Goal: Transaction & Acquisition: Subscribe to service/newsletter

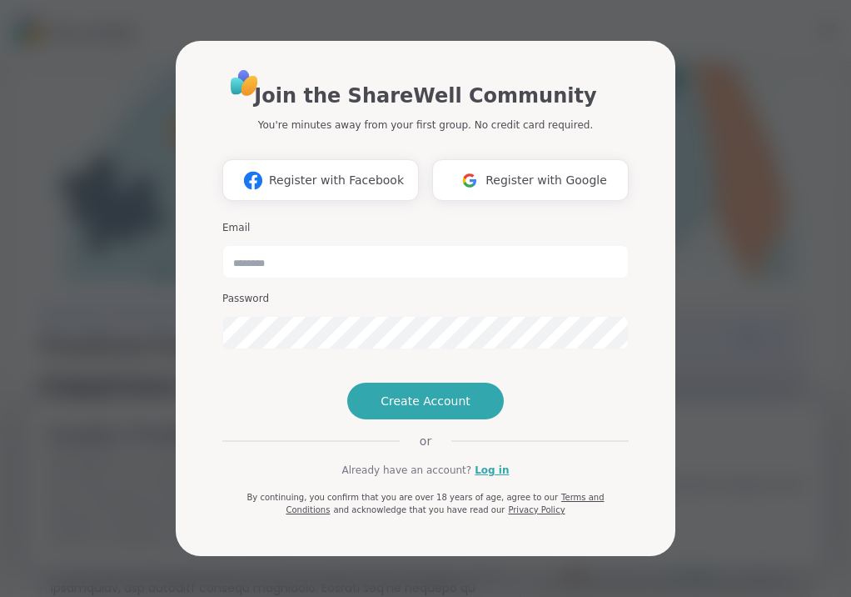
click at [260, 245] on input "email" at bounding box center [425, 261] width 407 height 33
type input "**********"
click at [389, 409] on span "Create Account" at bounding box center [426, 400] width 90 height 17
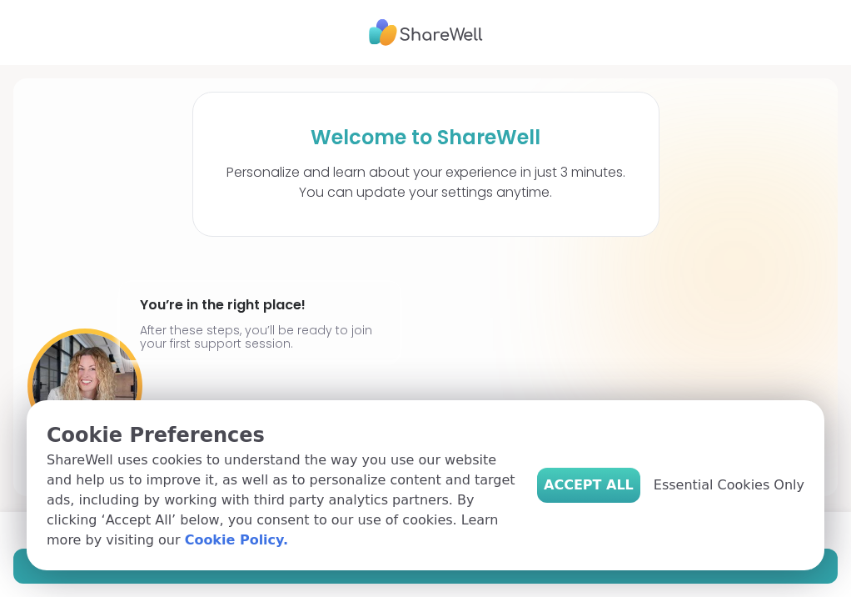
click at [586, 495] on span "Accept All" at bounding box center [589, 485] width 90 height 20
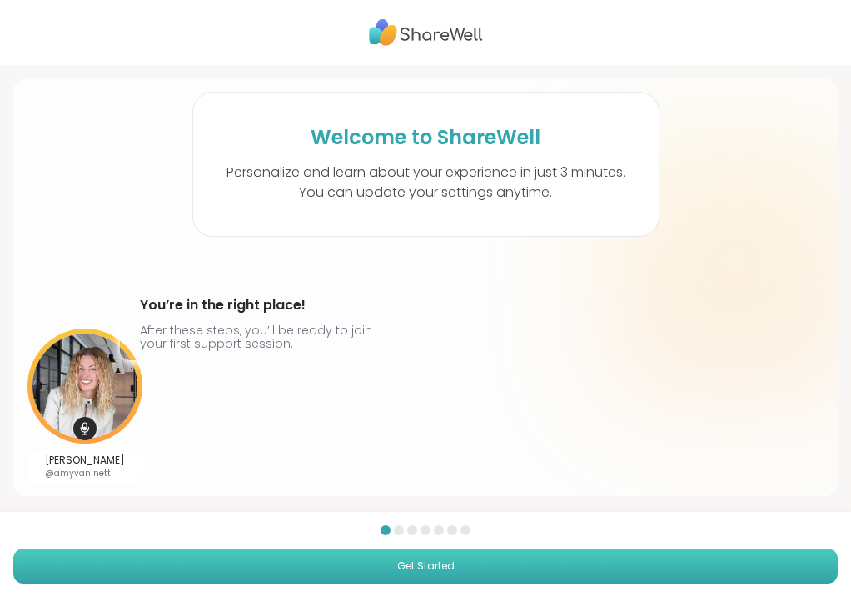
click at [556, 556] on button "Get Started" at bounding box center [425, 565] width 825 height 35
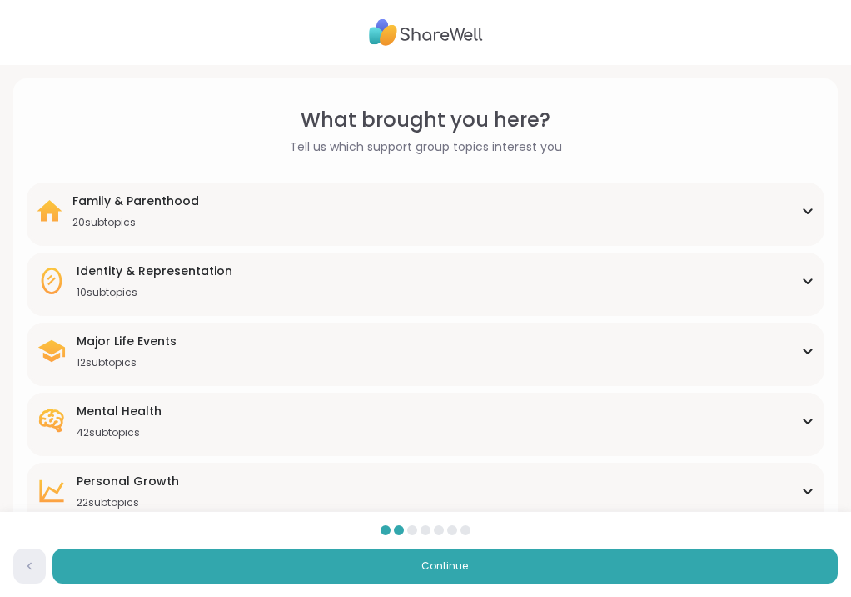
click at [808, 208] on icon at bounding box center [808, 211] width 13 height 8
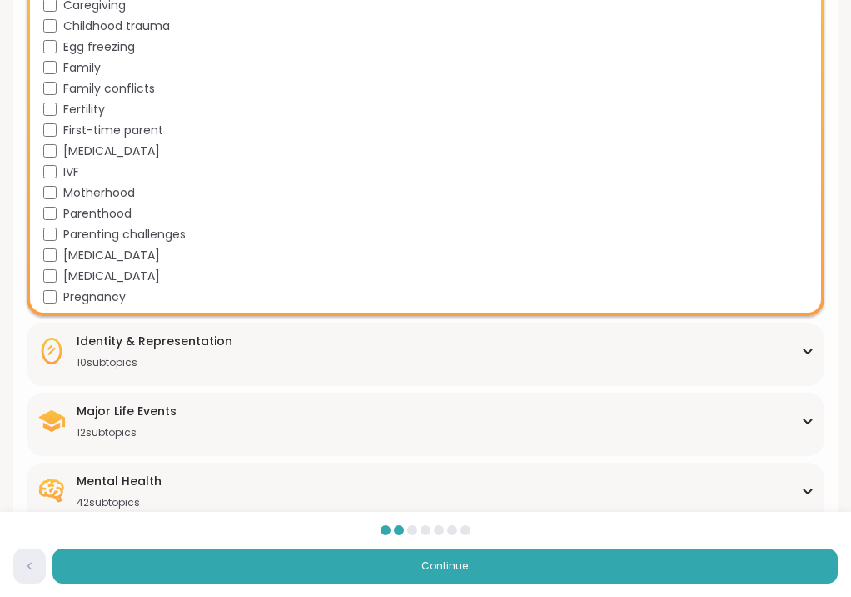
scroll to position [350, 0]
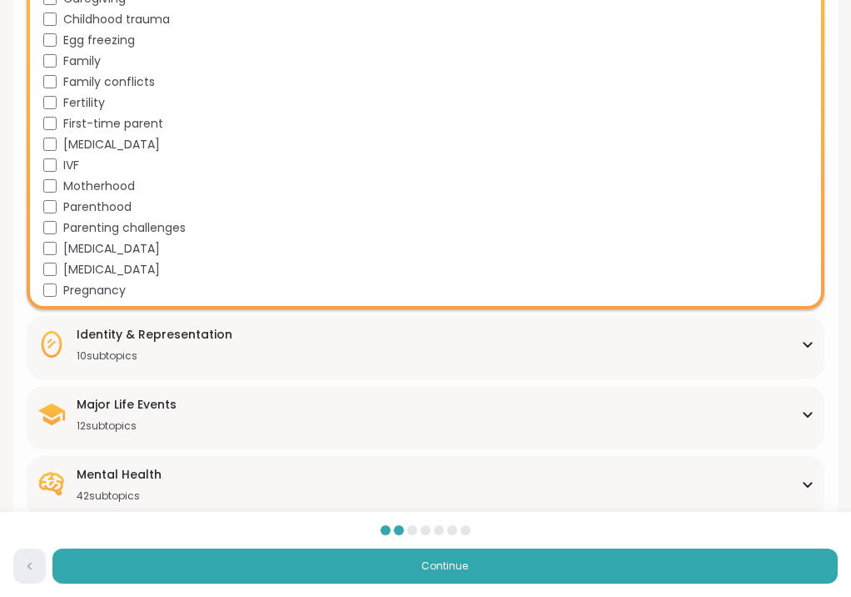
click at [812, 346] on icon at bounding box center [808, 344] width 13 height 8
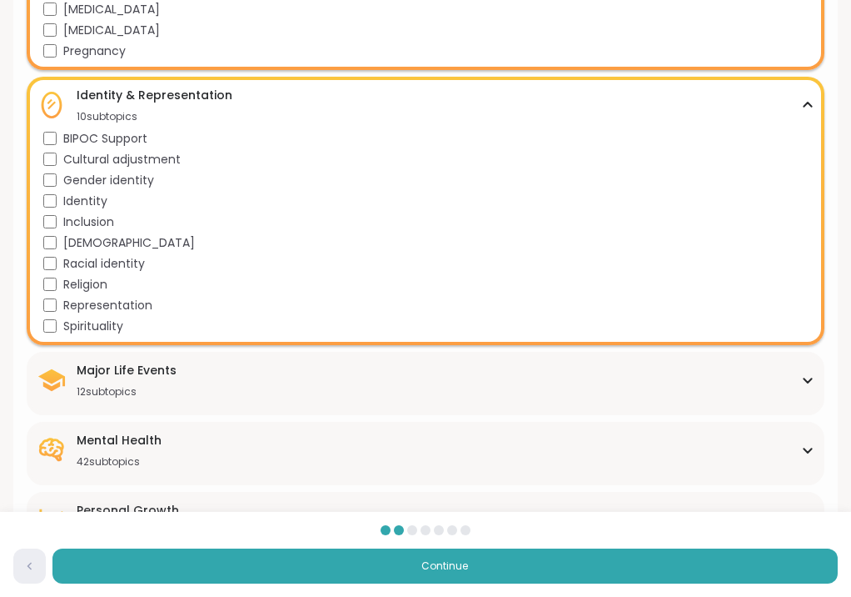
scroll to position [597, 0]
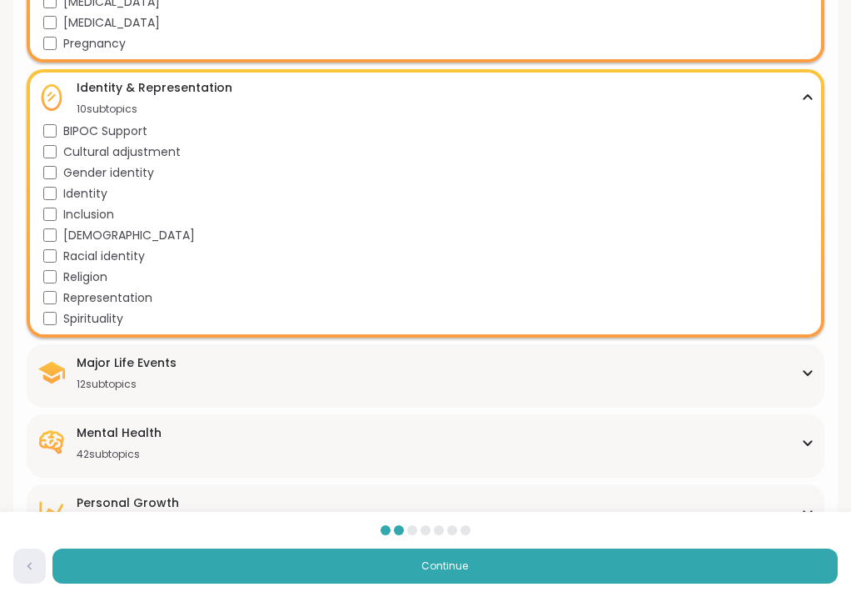
click at [809, 372] on icon at bounding box center [808, 372] width 13 height 8
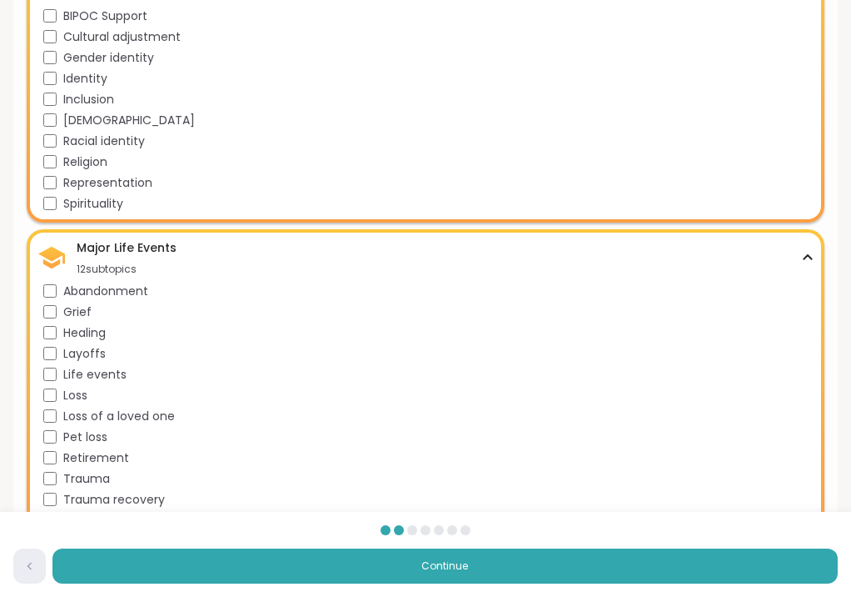
scroll to position [727, 0]
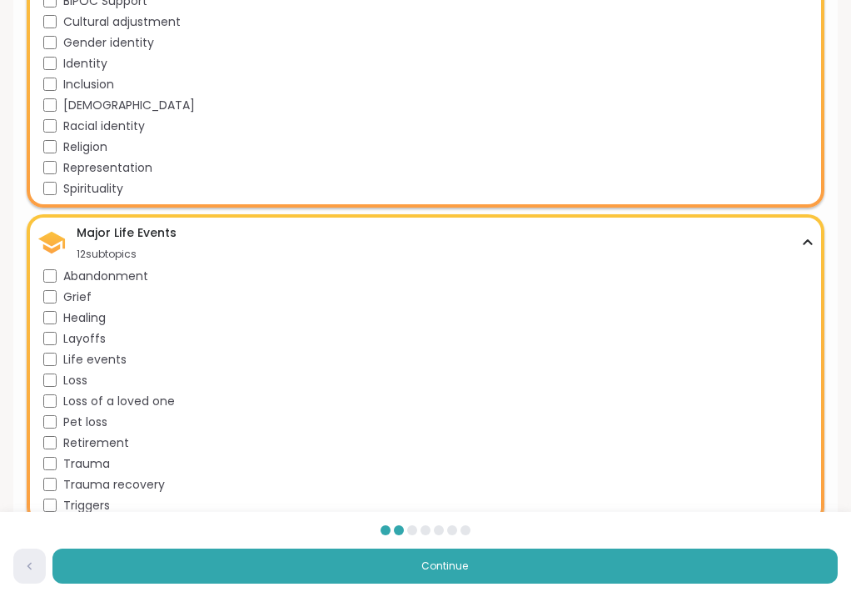
click at [58, 359] on div "Life events" at bounding box center [429, 359] width 772 height 17
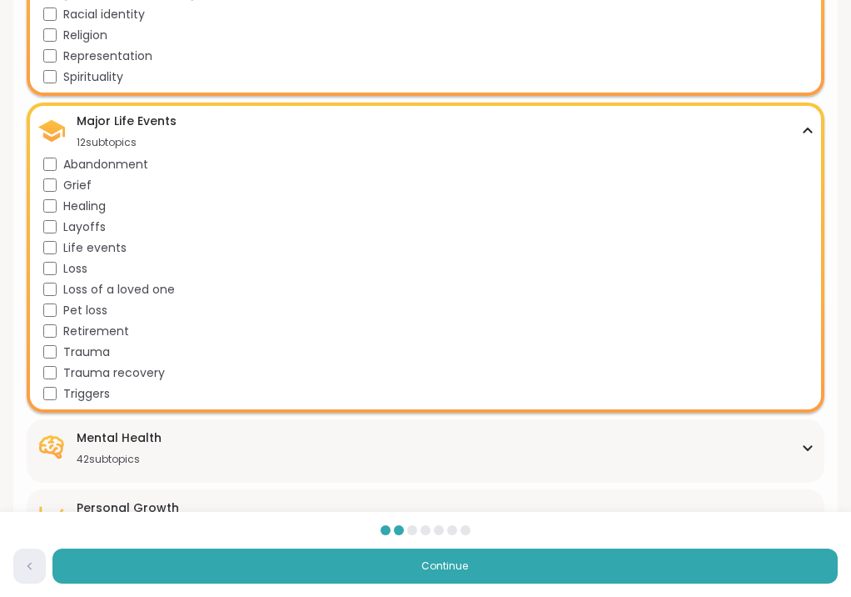
scroll to position [839, 0]
click at [56, 384] on div "Triggers" at bounding box center [429, 392] width 772 height 17
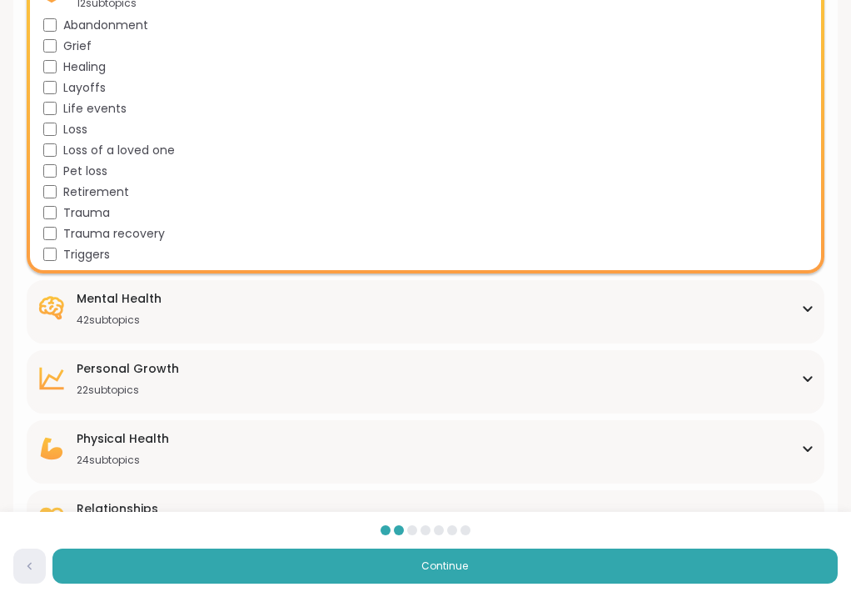
scroll to position [979, 0]
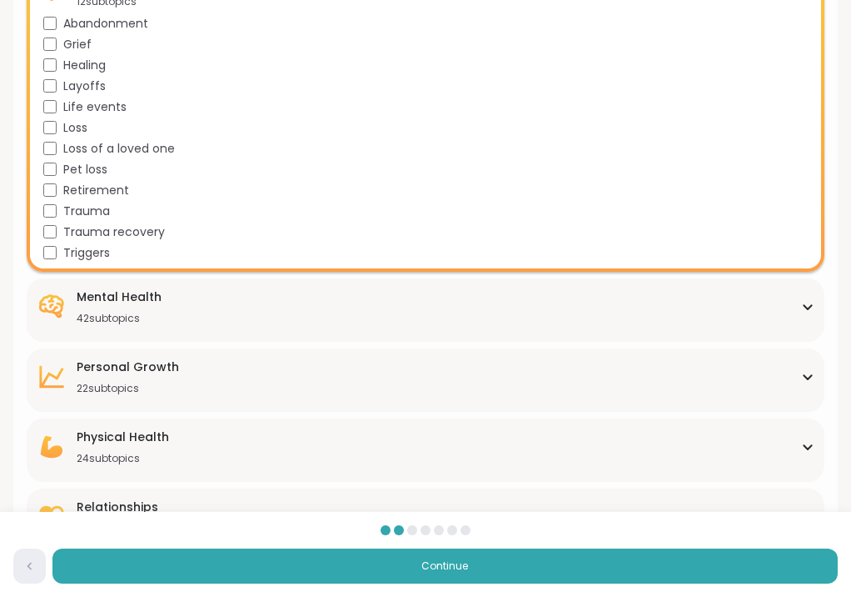
click at [807, 305] on icon at bounding box center [808, 306] width 13 height 8
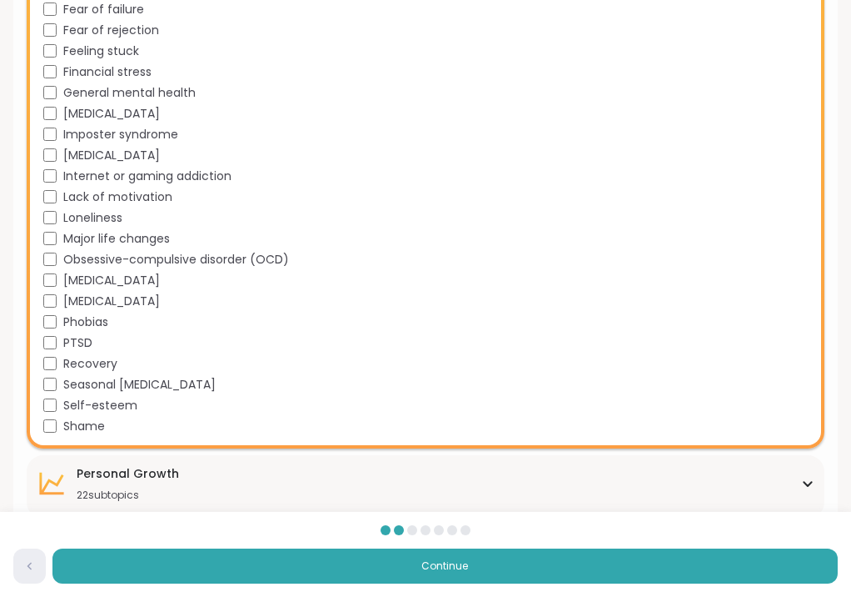
scroll to position [1712, 0]
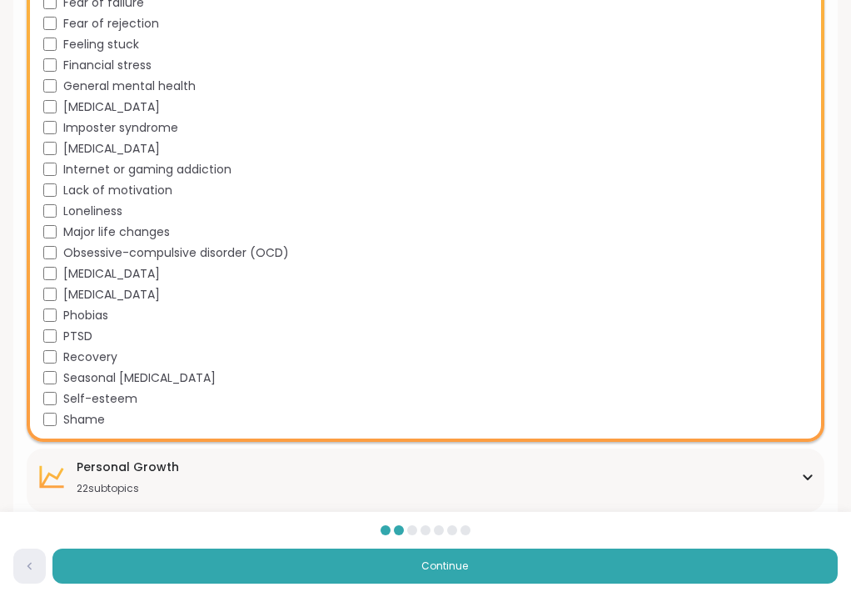
click at [51, 409] on div "Academic stress Addiction [MEDICAL_DATA] Aging Anxiety [MEDICAL_DATA] [MEDICAL_…" at bounding box center [429, 14] width 772 height 833
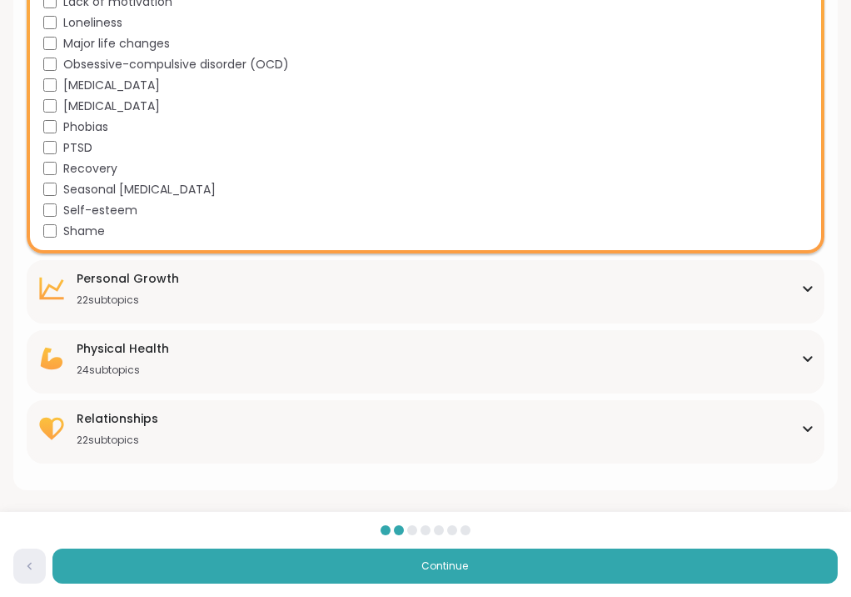
scroll to position [1900, 0]
click at [808, 289] on icon at bounding box center [808, 288] width 13 height 8
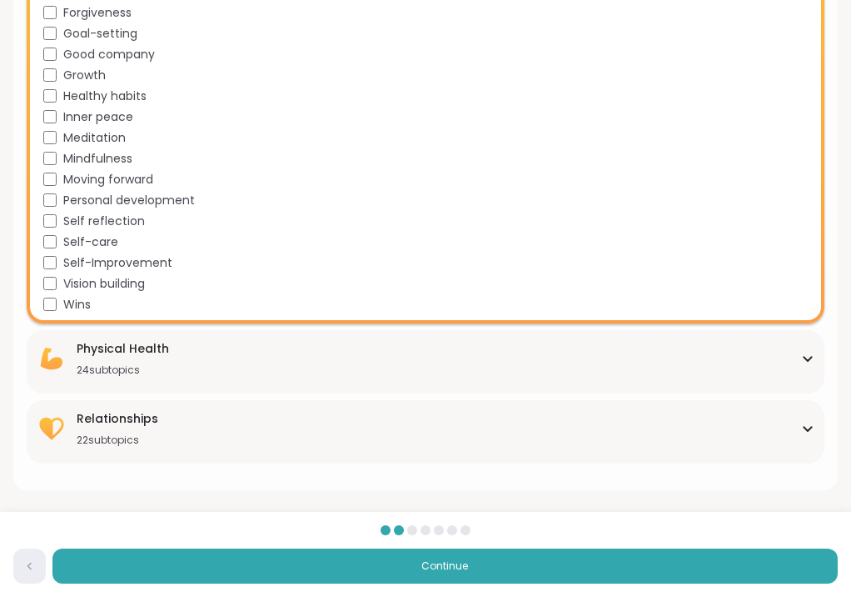
scroll to position [2355, 0]
click at [809, 359] on icon at bounding box center [807, 359] width 7 height 4
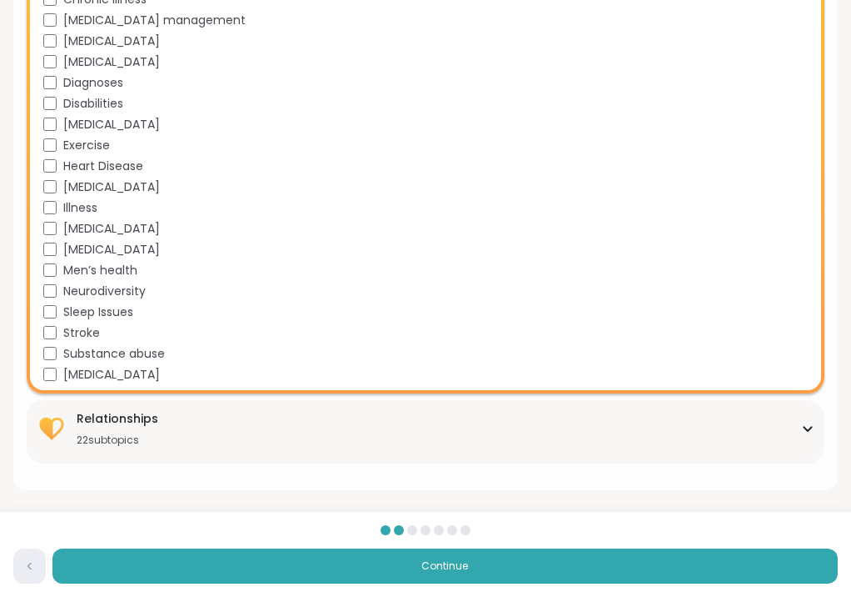
scroll to position [2852, 0]
click at [806, 433] on div "Relationships 22 subtopics" at bounding box center [426, 428] width 778 height 37
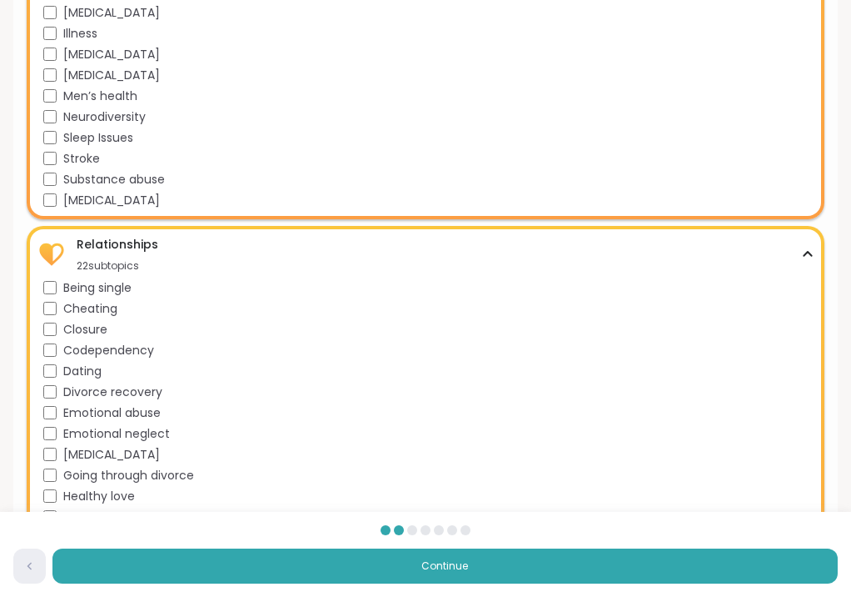
scroll to position [3027, 0]
click at [57, 352] on div "Codependency" at bounding box center [429, 349] width 772 height 17
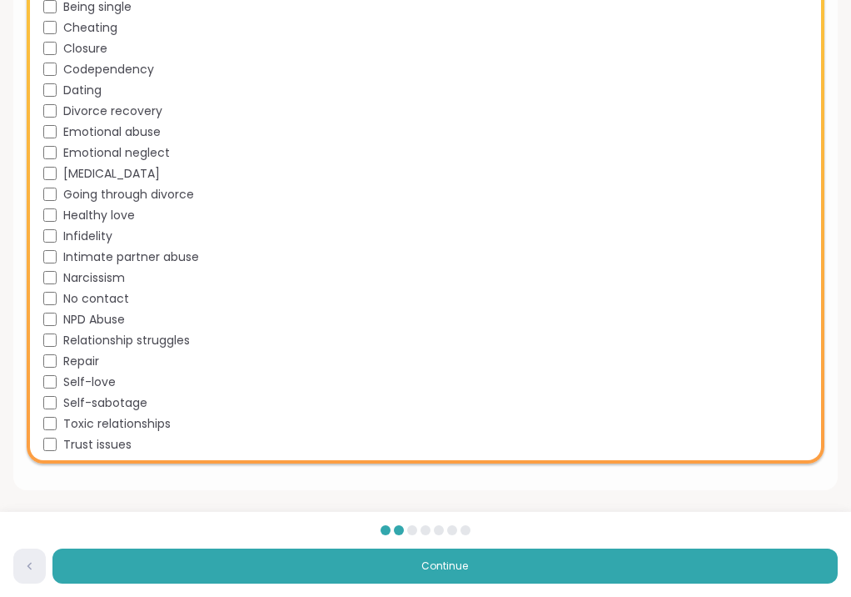
scroll to position [3307, 0]
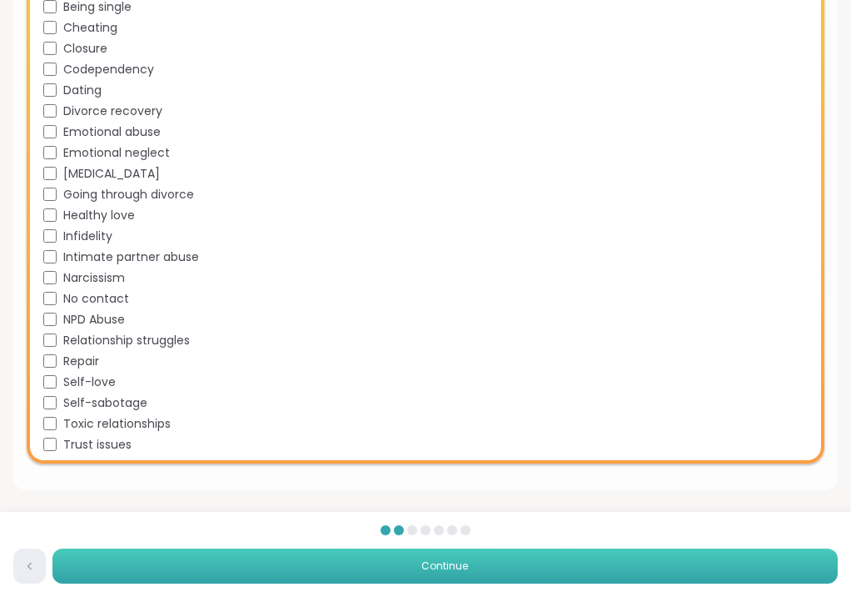
click at [498, 560] on button "Continue" at bounding box center [445, 565] width 786 height 35
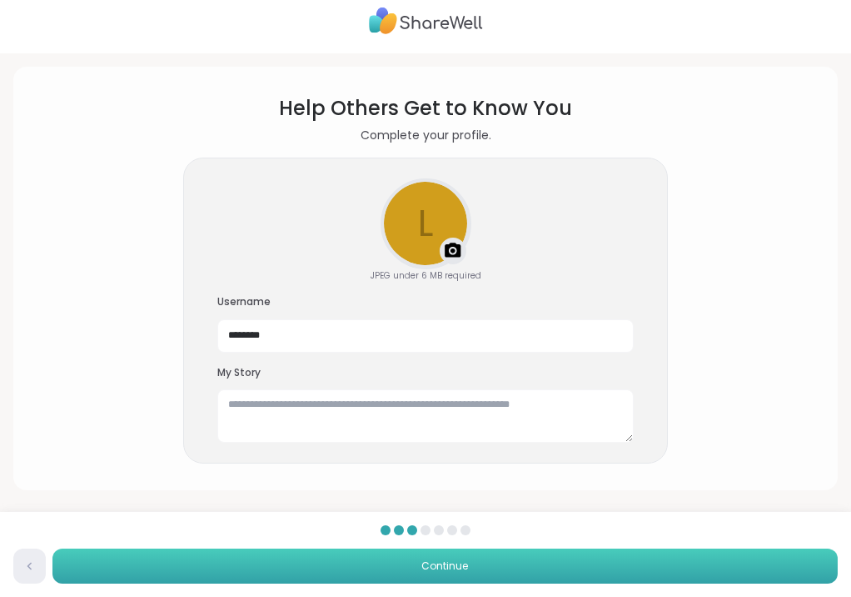
scroll to position [0, 0]
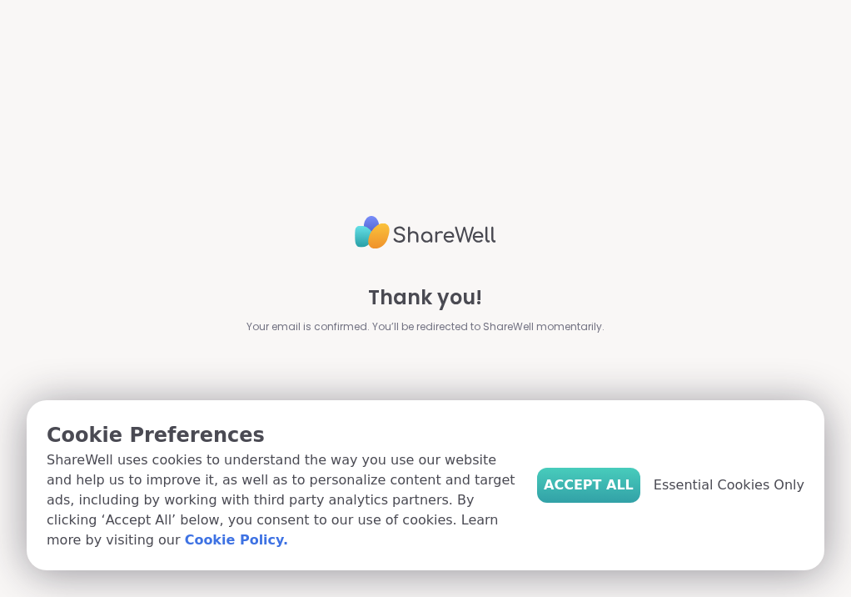
click at [573, 494] on span "Accept All" at bounding box center [589, 485] width 90 height 20
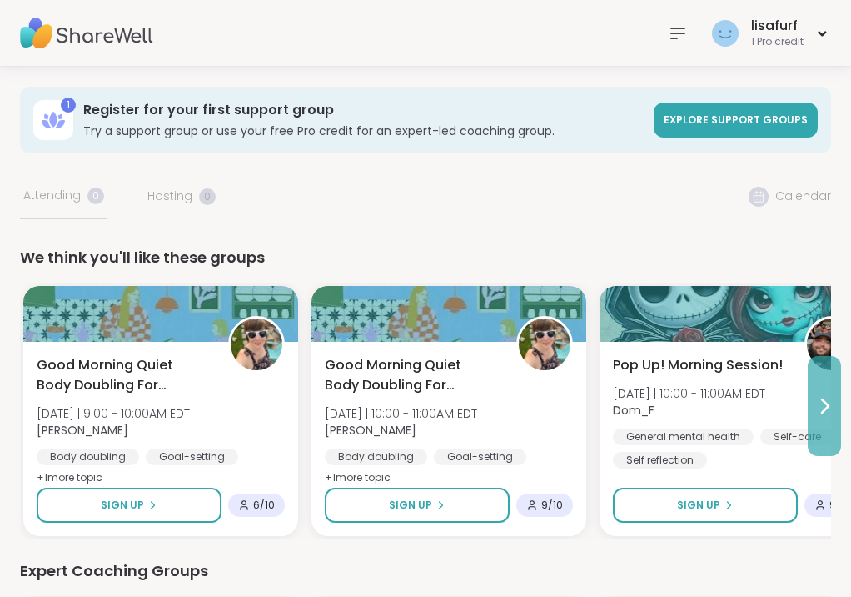
click at [826, 409] on icon at bounding box center [825, 405] width 7 height 13
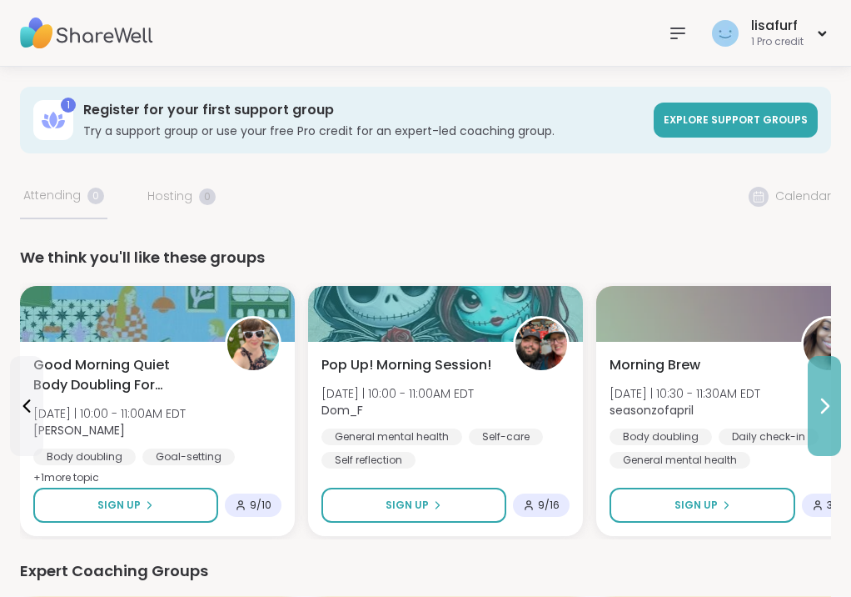
click at [826, 409] on icon at bounding box center [825, 405] width 7 height 13
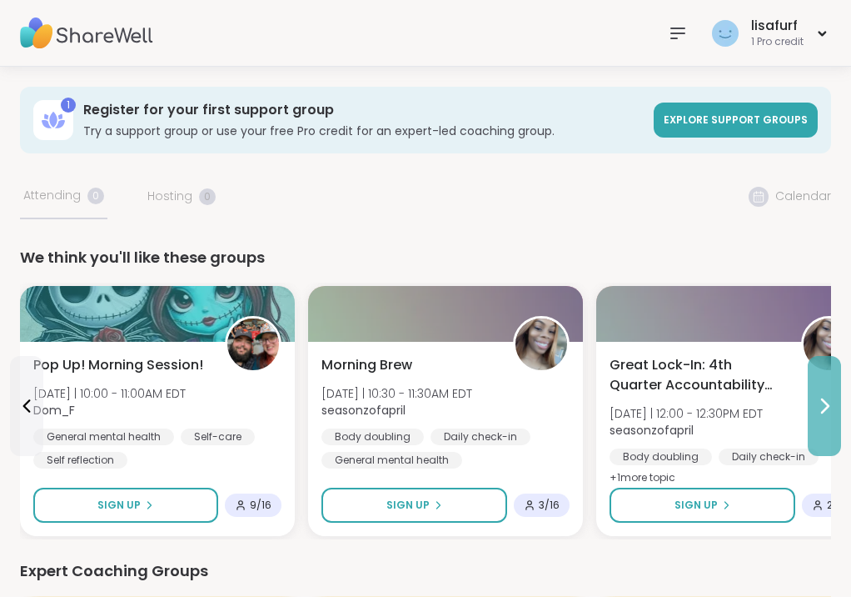
click at [826, 409] on icon at bounding box center [825, 405] width 7 height 13
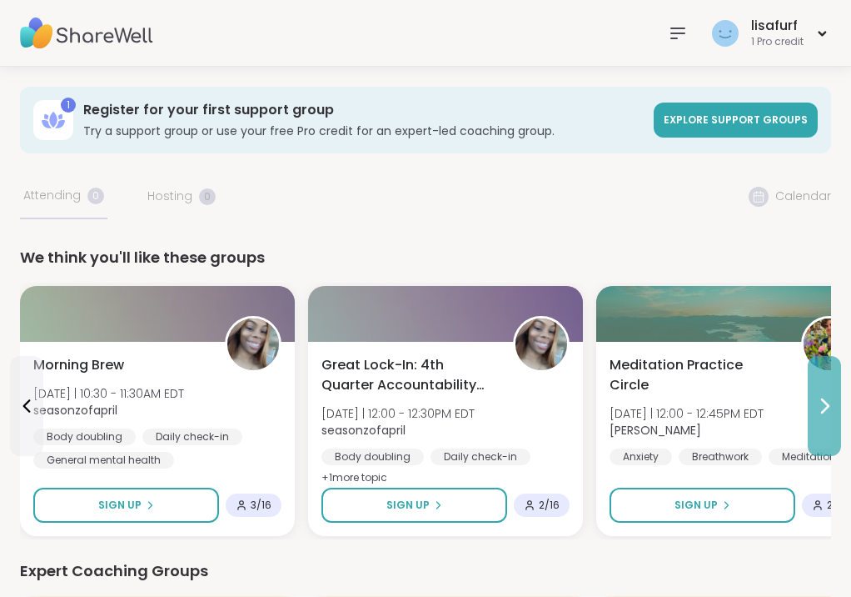
click at [826, 409] on icon at bounding box center [825, 405] width 7 height 13
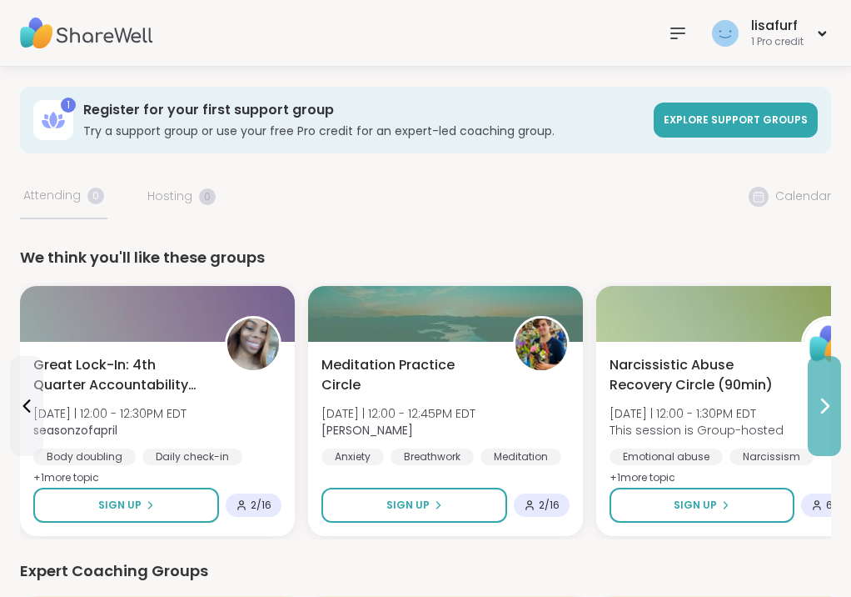
click at [826, 409] on icon at bounding box center [825, 405] width 7 height 13
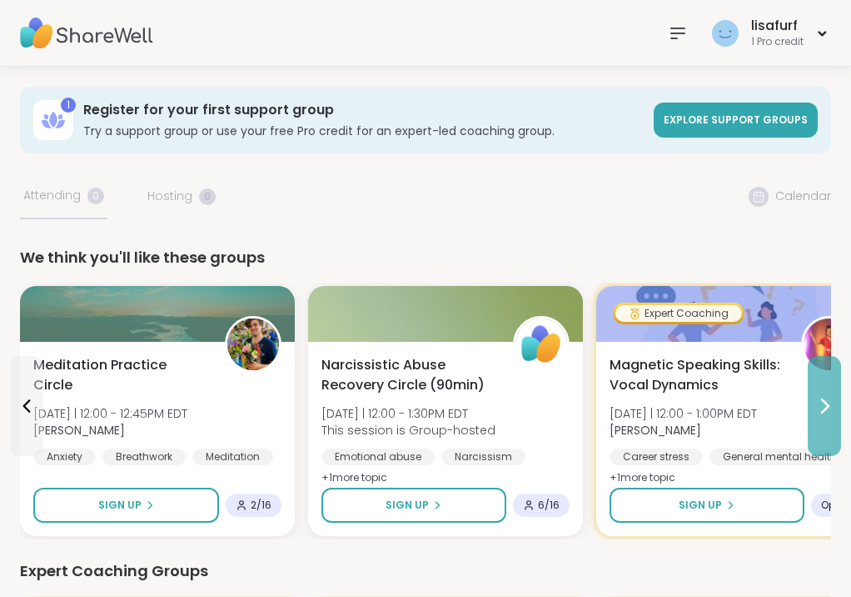
click at [826, 409] on icon at bounding box center [825, 405] width 7 height 13
